Goal: Find specific page/section: Find specific page/section

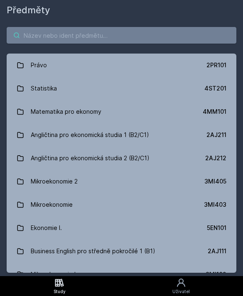
click at [161, 37] on input "search" at bounding box center [121, 35] width 229 height 17
click at [159, 284] on link "Uživatel" at bounding box center [181, 286] width 124 height 20
click at [178, 279] on icon at bounding box center [181, 282] width 10 height 10
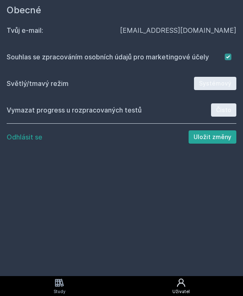
scroll to position [3, 0]
click at [57, 286] on icon at bounding box center [59, 282] width 9 height 8
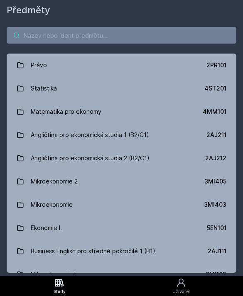
click at [122, 30] on input "search" at bounding box center [121, 35] width 229 height 17
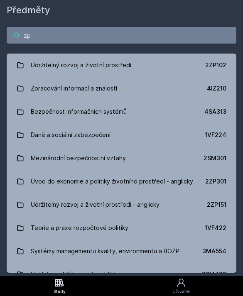
type input "zpr"
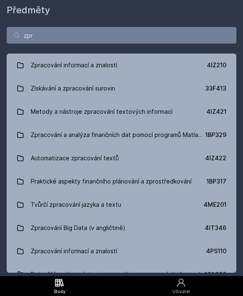
click at [160, 56] on link "Zpracování informací a znalostí 4IZ210" at bounding box center [121, 64] width 229 height 23
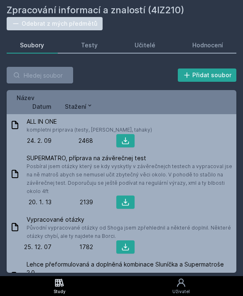
click at [154, 46] on div "Učitelé" at bounding box center [144, 45] width 21 height 8
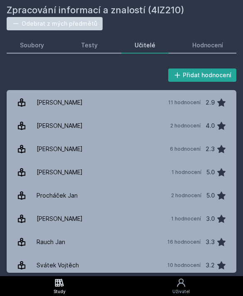
scroll to position [22, 0]
click at [44, 47] on link "Soubory" at bounding box center [32, 45] width 51 height 17
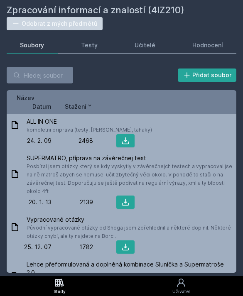
click at [204, 46] on div "Hodnocení" at bounding box center [207, 45] width 31 height 8
